Goal: Task Accomplishment & Management: Complete application form

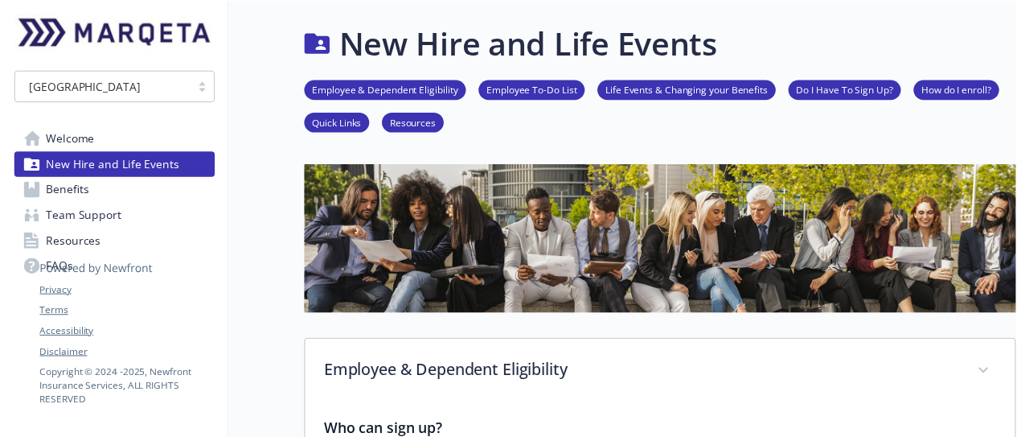
scroll to position [804, 0]
